Goal: Find specific page/section: Find specific page/section

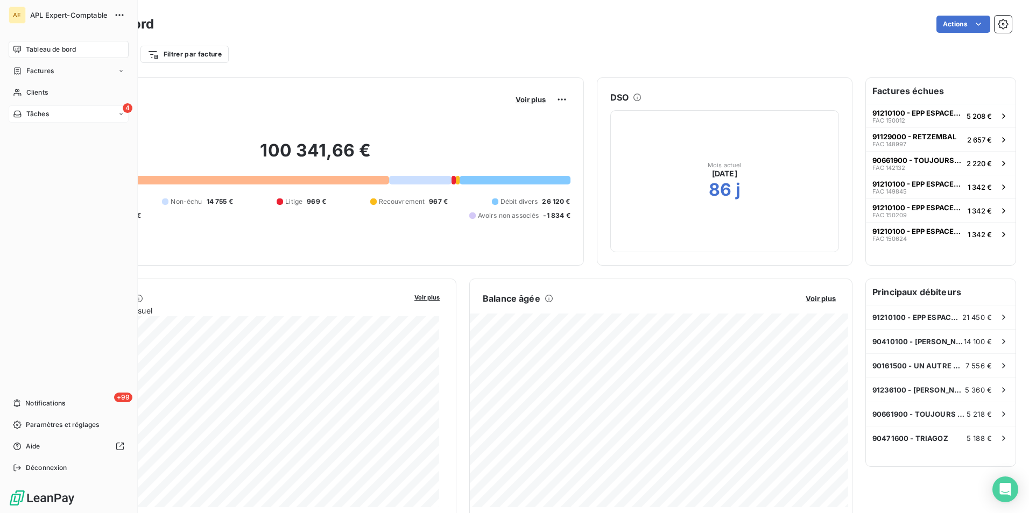
click at [53, 111] on div "4 Tâches" at bounding box center [69, 113] width 120 height 17
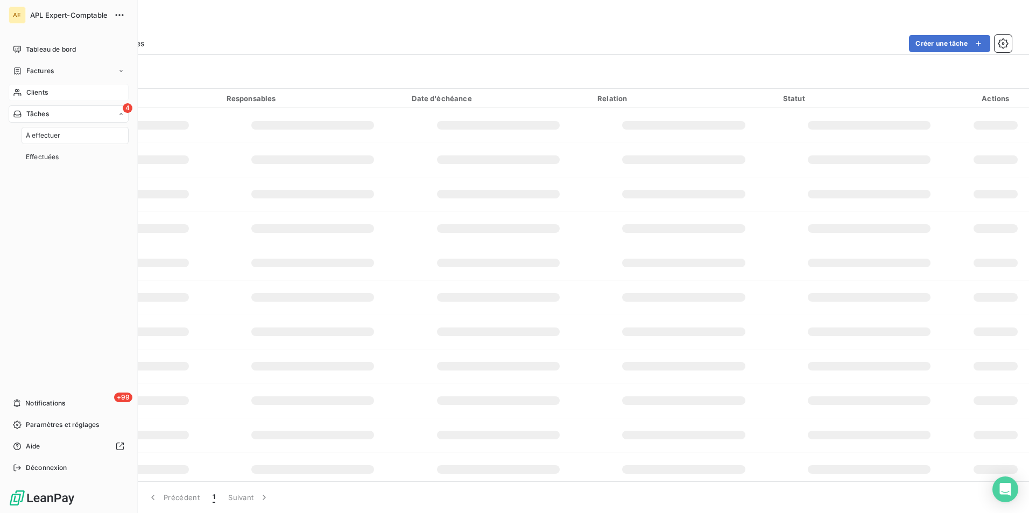
click at [55, 92] on div "Clients" at bounding box center [69, 92] width 120 height 17
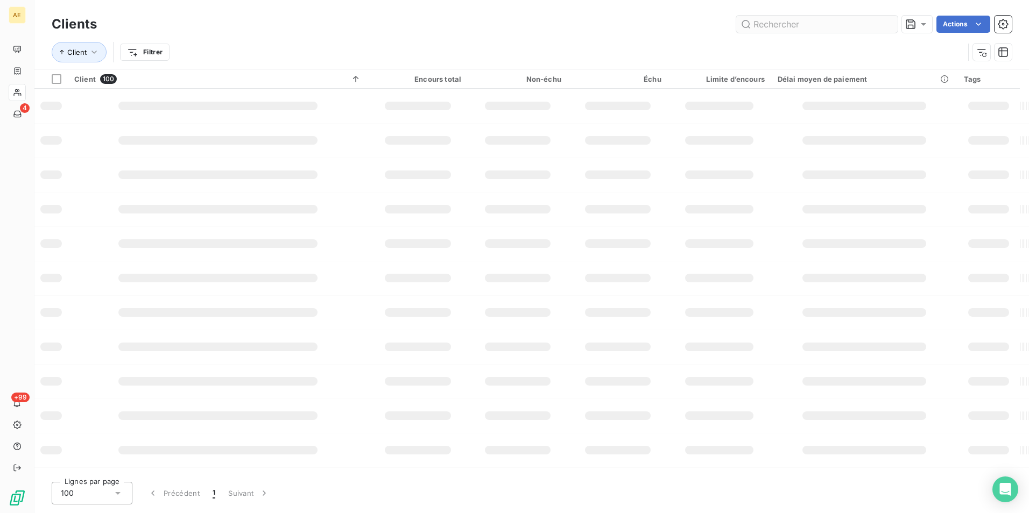
click at [769, 23] on input "text" at bounding box center [816, 24] width 161 height 17
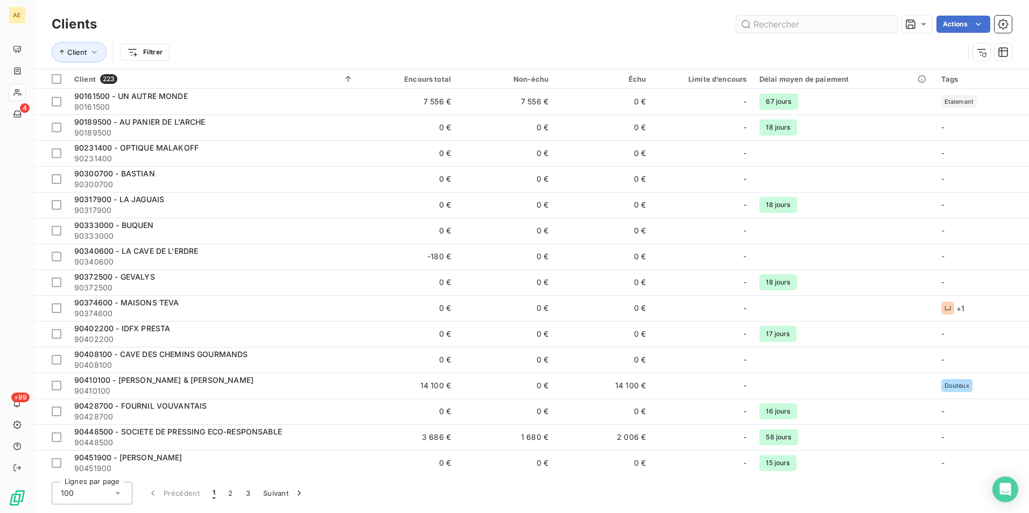
click at [769, 23] on input "text" at bounding box center [816, 24] width 161 height 17
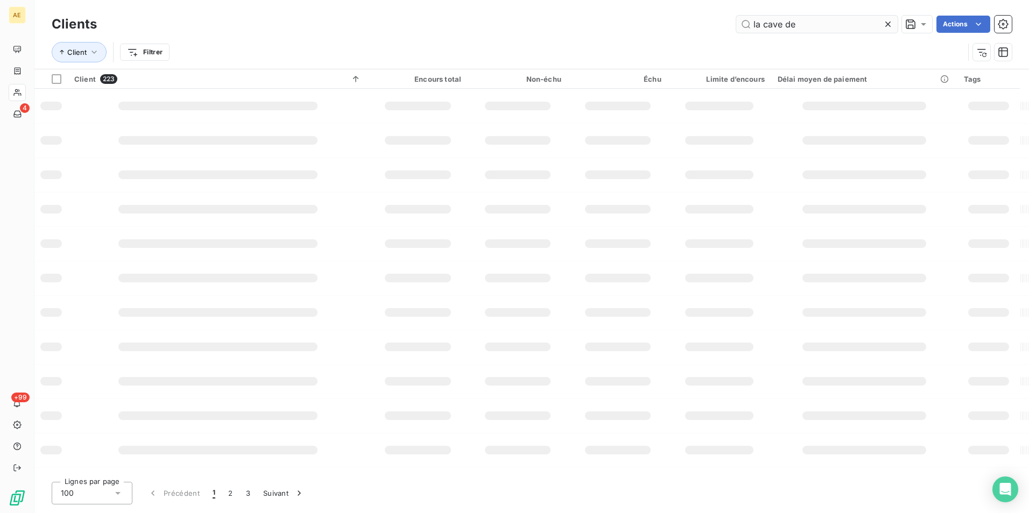
type input "la cave de"
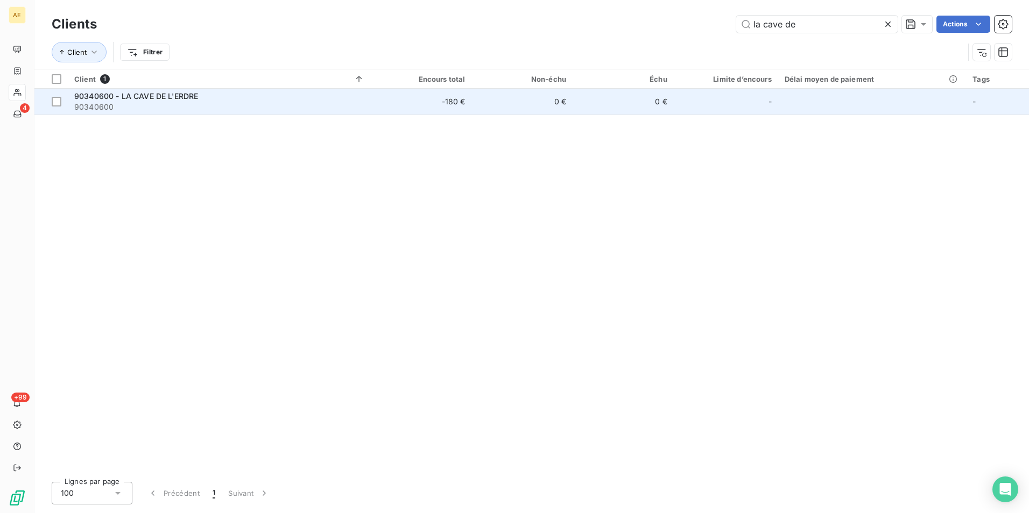
click at [170, 96] on span "90340600 - LA CAVE DE L'ERDRE" at bounding box center [136, 95] width 124 height 9
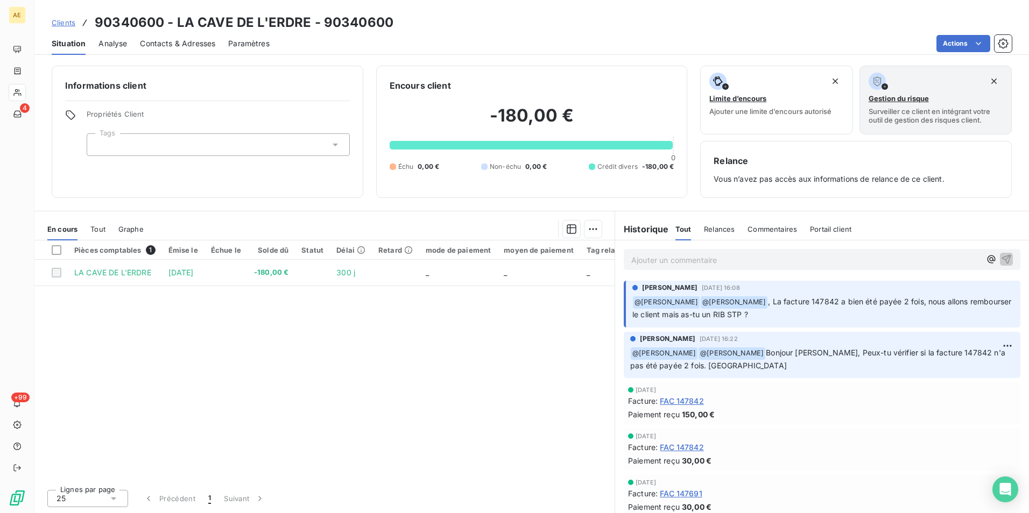
drag, startPoint x: 625, startPoint y: 276, endPoint x: 638, endPoint y: 270, distance: 14.4
click at [638, 270] on div "Ajouter un commentaire ﻿" at bounding box center [822, 259] width 397 height 21
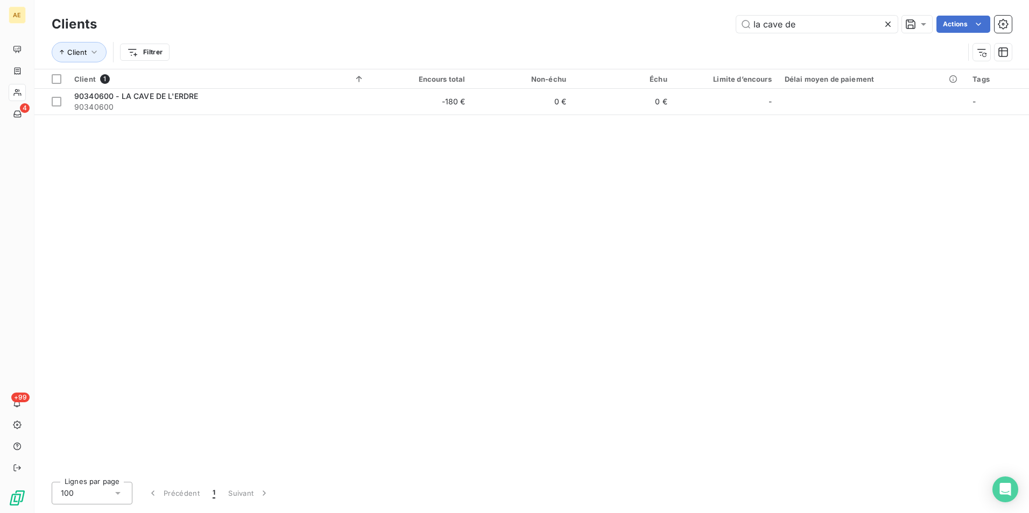
drag, startPoint x: 808, startPoint y: 27, endPoint x: 714, endPoint y: 22, distance: 93.8
click at [714, 22] on div "la cave de Actions" at bounding box center [561, 24] width 902 height 17
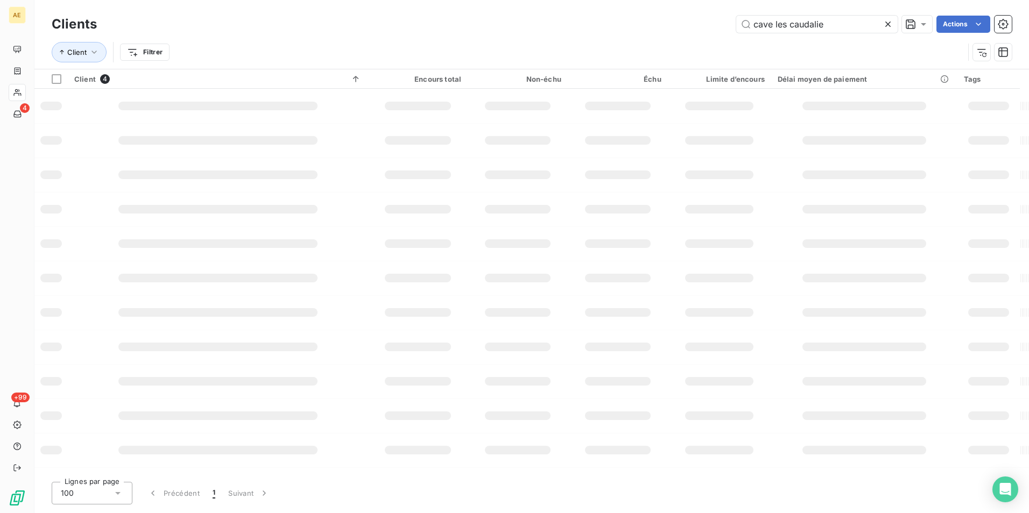
type input "cave les caudalie"
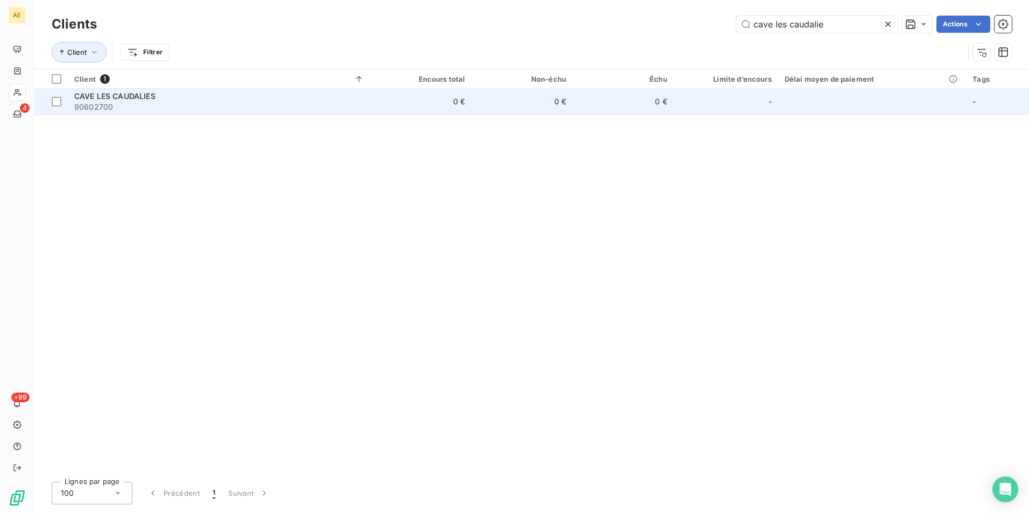
click at [96, 103] on span "90602700" at bounding box center [219, 107] width 290 height 11
